Goal: Check status: Check status

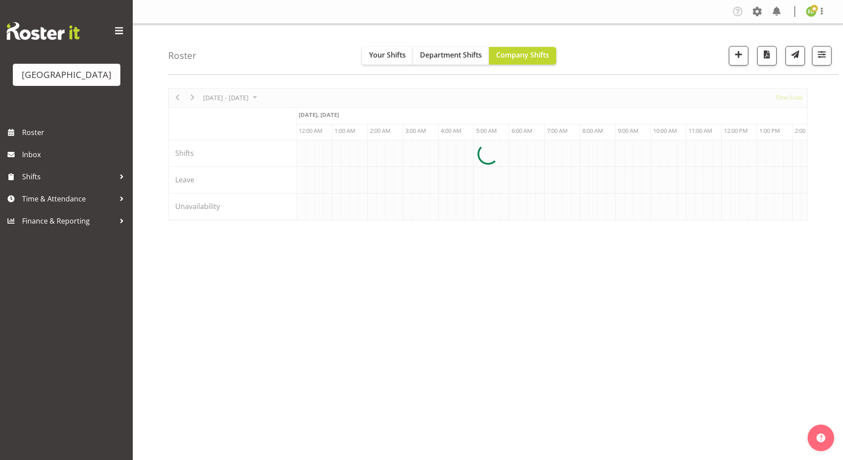
scroll to position [0, 1698]
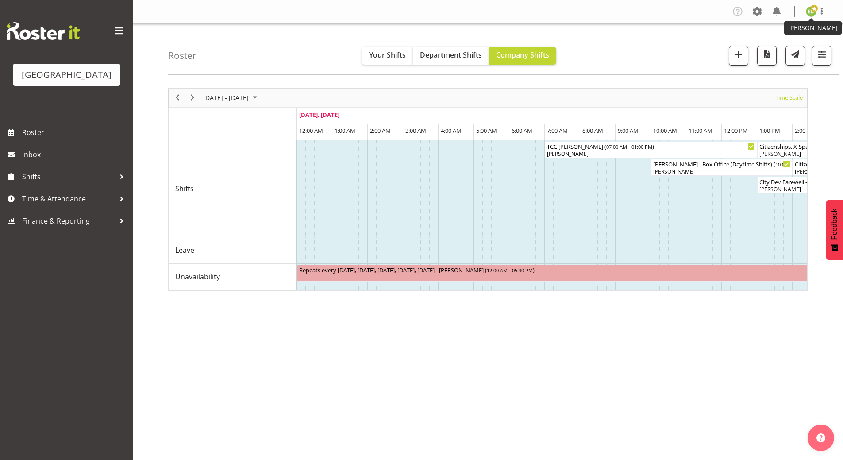
click at [811, 14] on img at bounding box center [810, 11] width 11 height 11
click at [499, 373] on div "[DATE] - [DATE] [DATE] Timeline Day Timeline Week Timeline Fortnight Timeline M…" at bounding box center [505, 258] width 674 height 354
click at [260, 98] on span "August 2025" at bounding box center [254, 97] width 11 height 11
click at [226, 207] on span "26" at bounding box center [226, 210] width 13 height 13
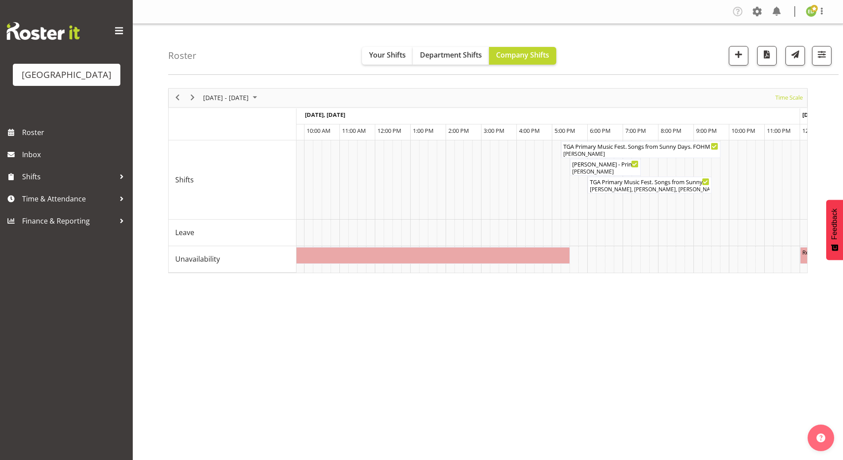
scroll to position [0, 366]
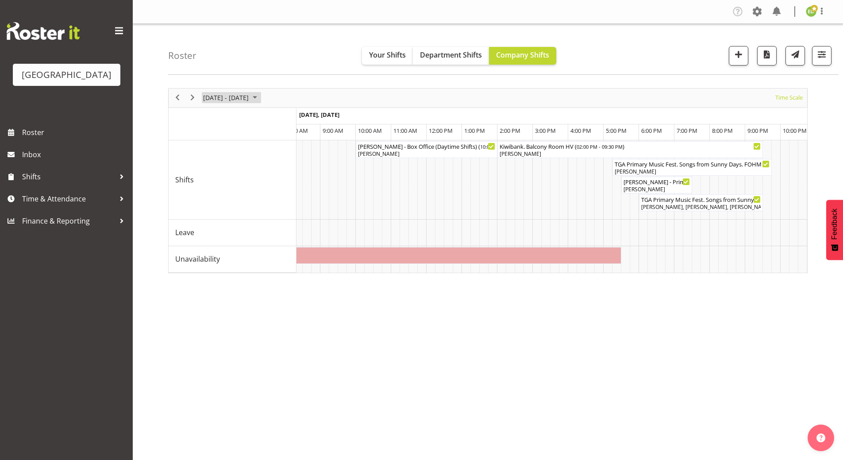
click at [260, 98] on span "August 2025" at bounding box center [254, 97] width 11 height 11
click at [293, 121] on span "next month" at bounding box center [295, 120] width 15 height 16
click at [229, 180] on span "16" at bounding box center [226, 180] width 13 height 13
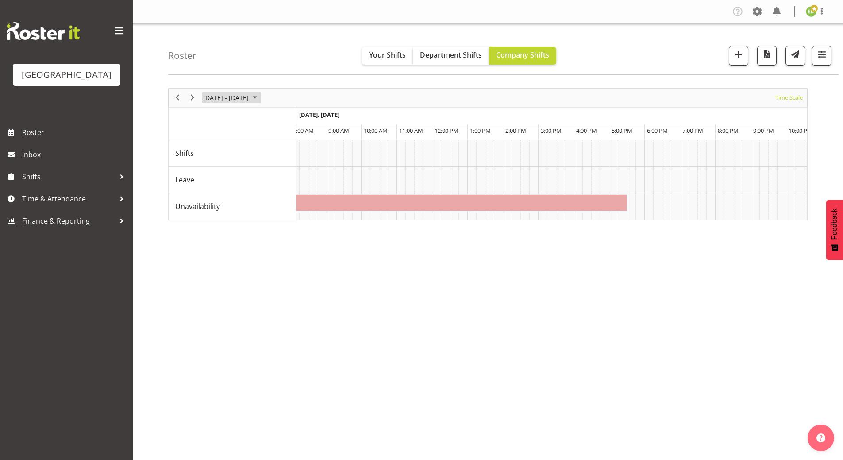
click at [260, 96] on span "August 2025" at bounding box center [254, 97] width 11 height 11
click at [279, 119] on span "previous month" at bounding box center [279, 120] width 15 height 16
click at [211, 198] on span "18" at bounding box center [212, 195] width 13 height 13
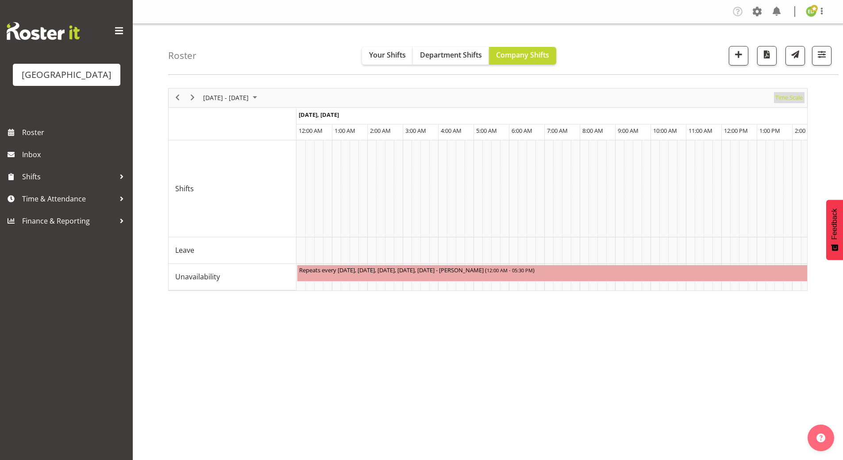
click at [787, 100] on span "Time Scale" at bounding box center [788, 97] width 29 height 11
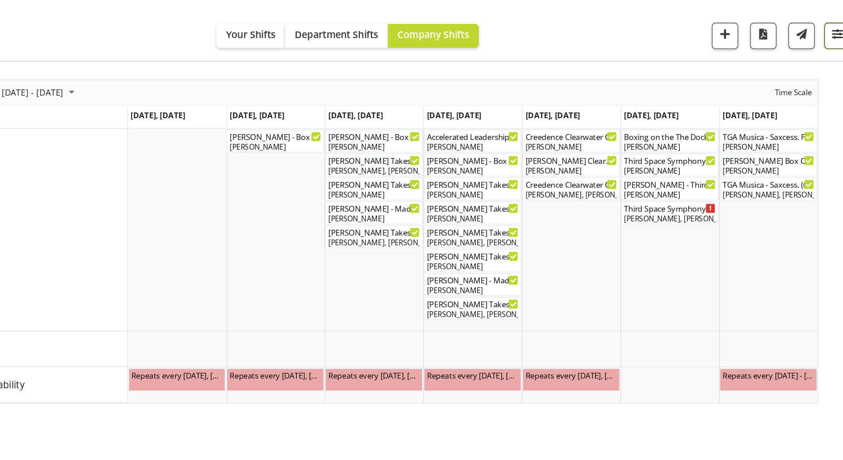
click at [823, 52] on span "button" at bounding box center [821, 54] width 11 height 11
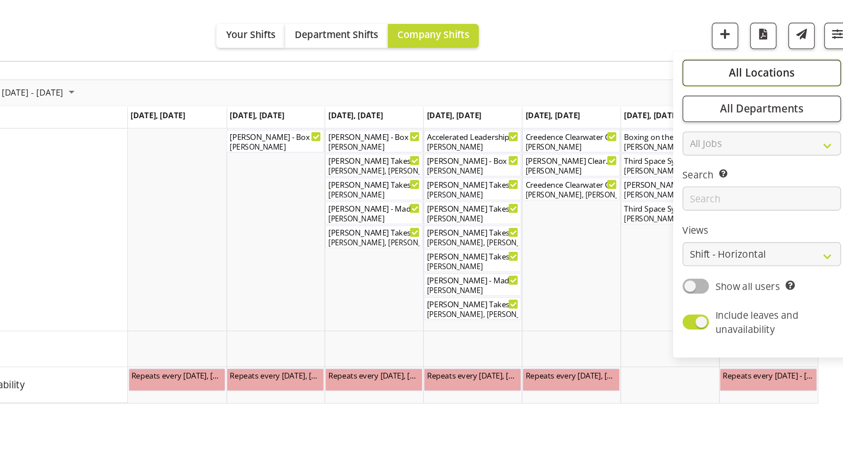
click at [789, 80] on button "All Locations" at bounding box center [765, 82] width 117 height 19
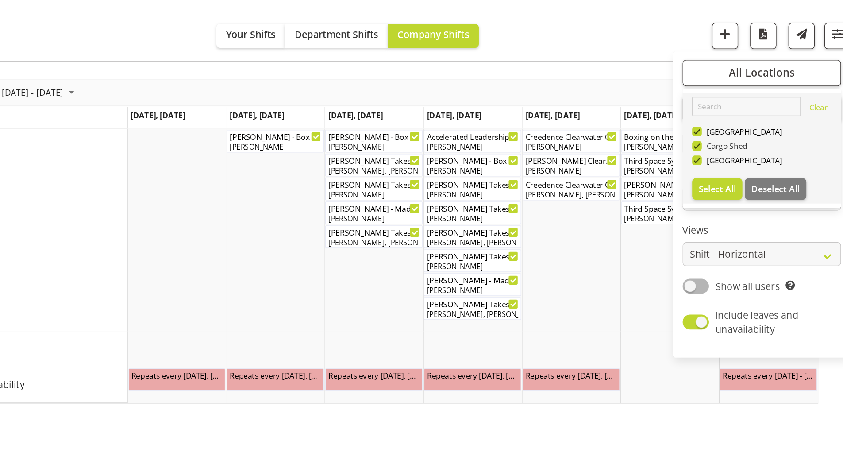
click at [720, 138] on span at bounding box center [717, 137] width 7 height 7
click at [720, 138] on input "Cargo Shed" at bounding box center [717, 137] width 6 height 6
checkbox input "false"
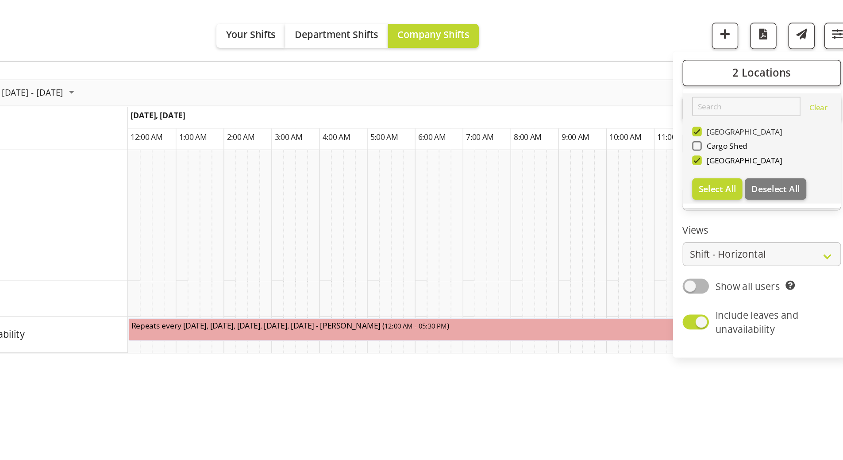
click at [715, 124] on span at bounding box center [717, 126] width 7 height 7
click at [715, 124] on input "[GEOGRAPHIC_DATA]" at bounding box center [717, 126] width 6 height 6
checkbox input "false"
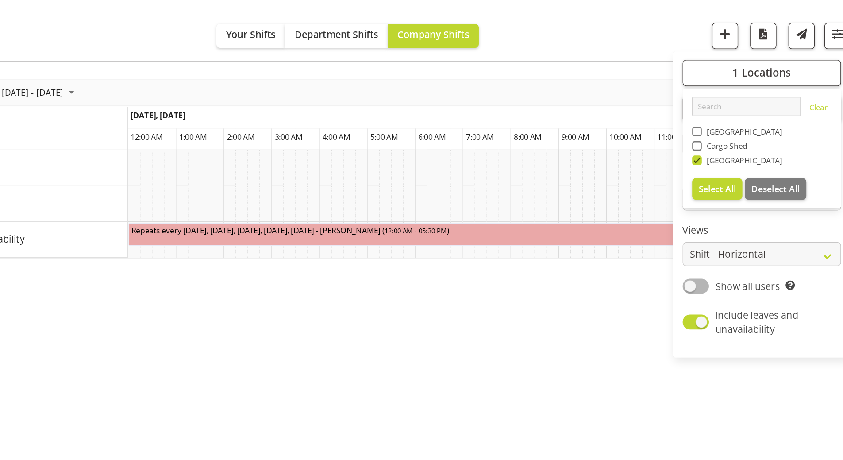
click at [655, 286] on div "[DATE] - [DATE] [DATE] Day Week Fortnight Month calendar Month Agenda Time Scal…" at bounding box center [505, 258] width 674 height 354
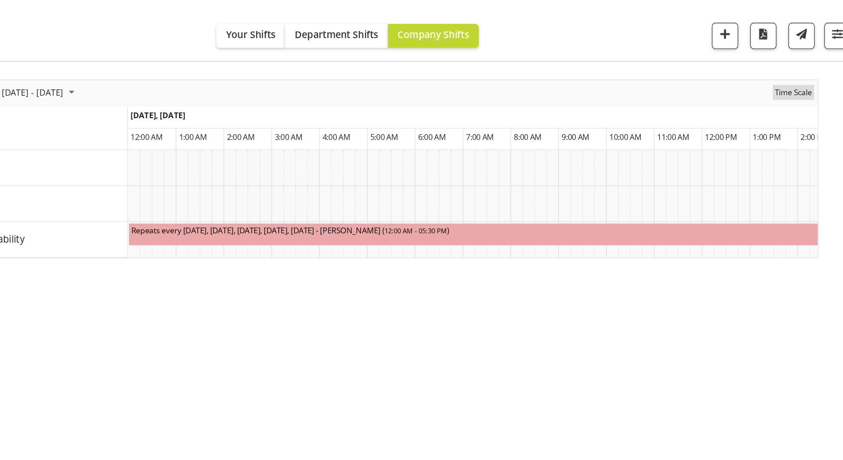
click at [781, 100] on span "Time Scale" at bounding box center [788, 97] width 29 height 11
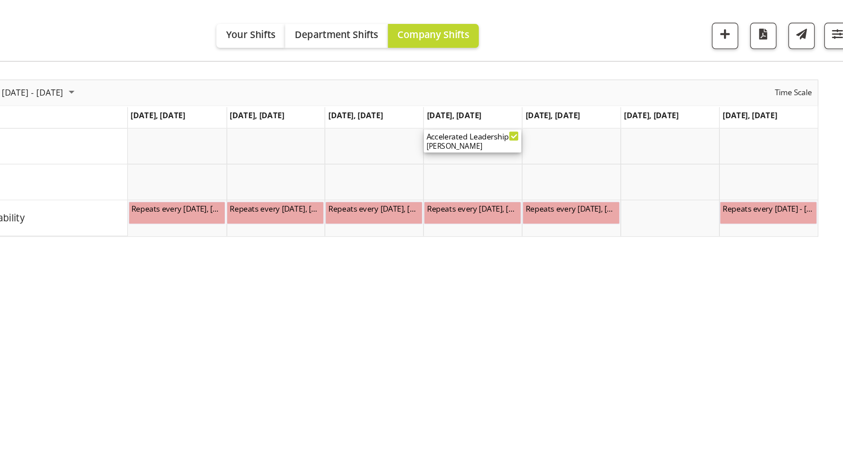
click at [529, 134] on div "Accelerated Leadership 2 ( 08:30 AM - 05:00 PM ) [PERSON_NAME]" at bounding box center [551, 133] width 69 height 17
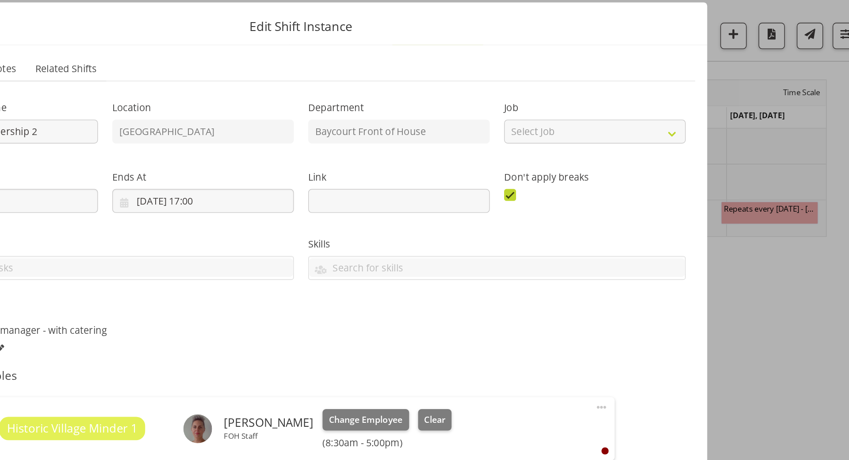
click at [486, 146] on div "Link" at bounding box center [497, 167] width 145 height 50
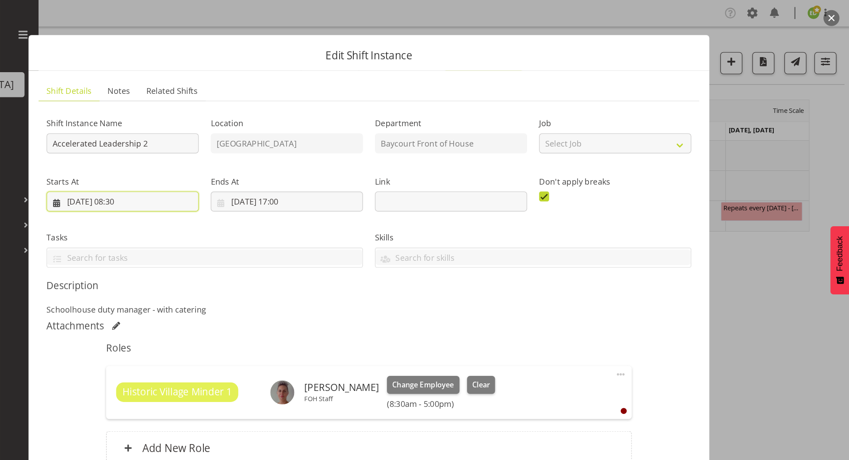
click at [237, 176] on input "[DATE] 08:30" at bounding box center [207, 178] width 134 height 18
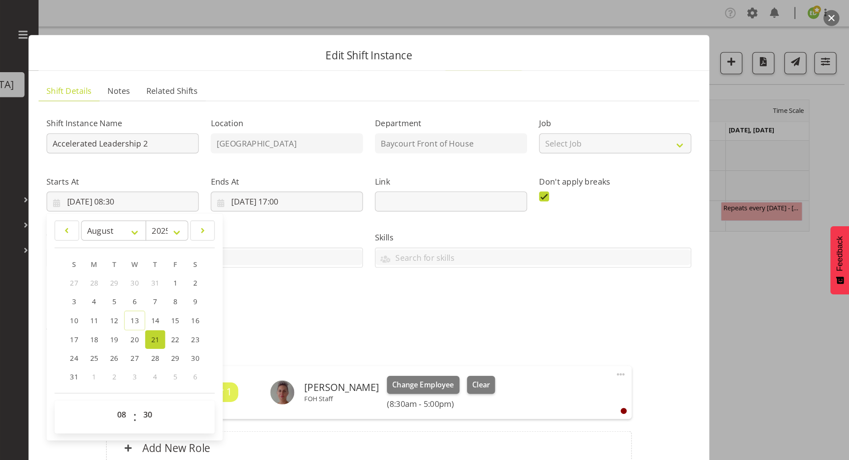
click at [835, 15] on button "button" at bounding box center [833, 16] width 14 height 14
